Goal: Transaction & Acquisition: Purchase product/service

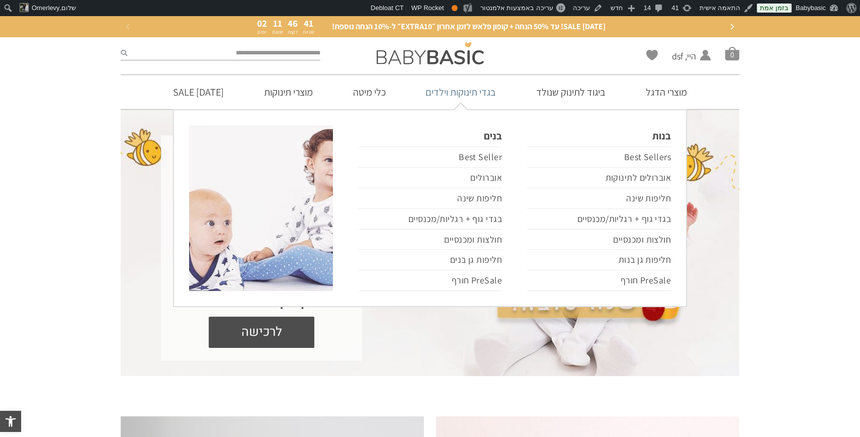
click at [491, 87] on link "בגדי תינוקות וילדים" at bounding box center [460, 92] width 101 height 34
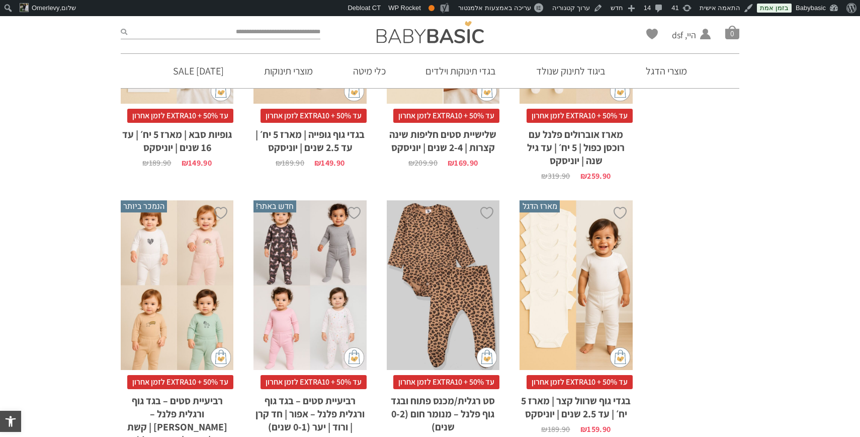
scroll to position [764, 0]
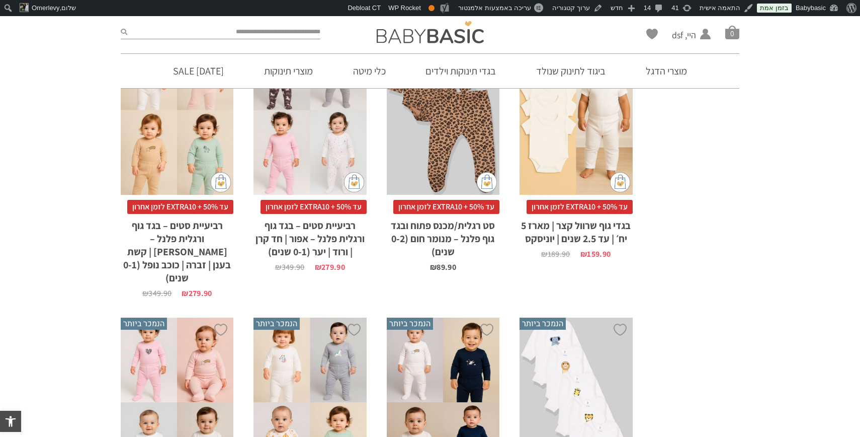
click at [486, 157] on div "x בחירת מידה 0-3m 3-6m 6-12m 12-18m 18-24m" at bounding box center [443, 110] width 113 height 170
